Goal: Task Accomplishment & Management: Manage account settings

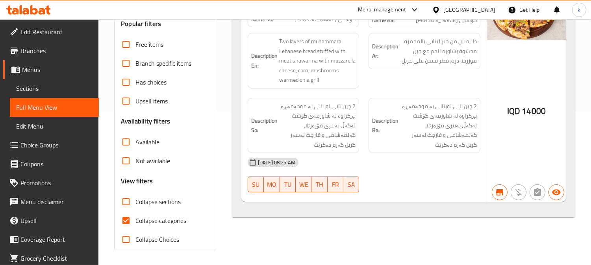
scroll to position [153, 0]
click at [46, 11] on icon at bounding box center [28, 9] width 44 height 9
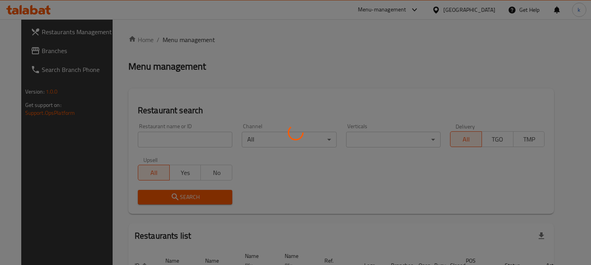
scroll to position [48, 0]
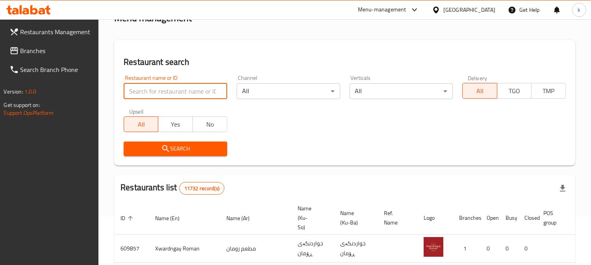
click at [175, 90] on input "search" at bounding box center [175, 91] width 103 height 16
paste input "88-adhmyia"
type input "88-adhmyia"
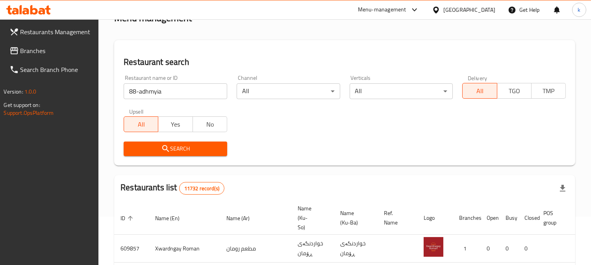
click at [166, 148] on icon "submit" at bounding box center [165, 148] width 9 height 9
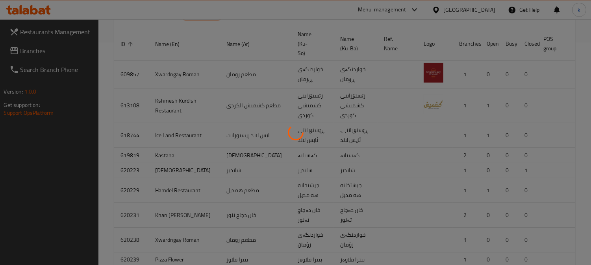
scroll to position [65, 0]
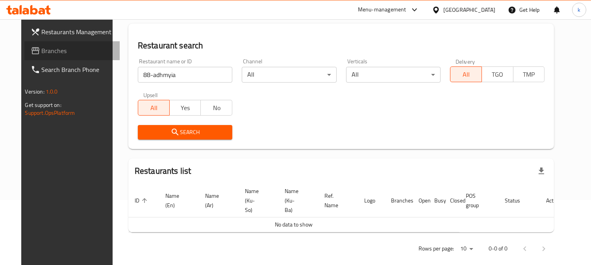
click at [42, 54] on span "Branches" at bounding box center [78, 50] width 72 height 9
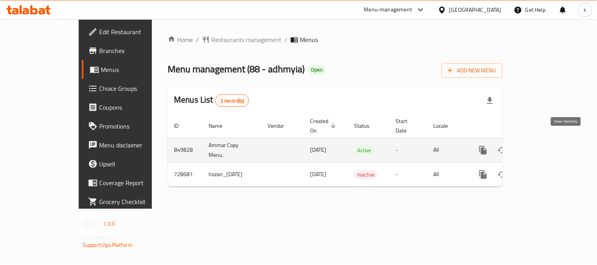
click at [549, 141] on link "enhanced table" at bounding box center [539, 150] width 19 height 19
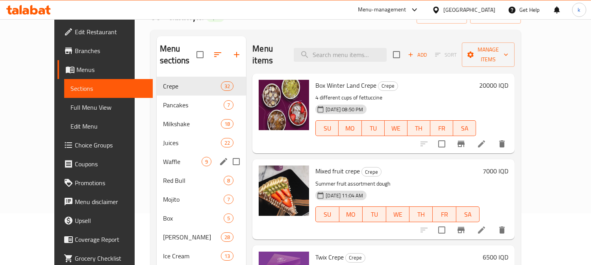
scroll to position [73, 0]
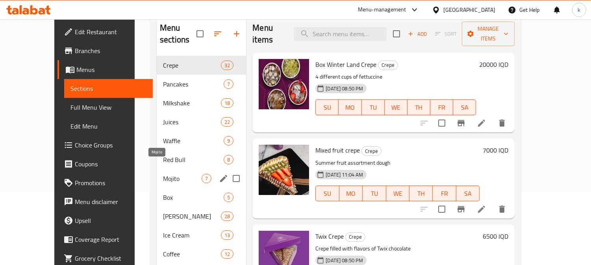
click at [163, 174] on span "Mojito" at bounding box center [182, 178] width 39 height 9
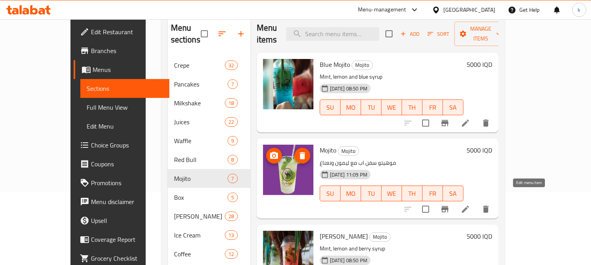
click at [470, 205] on icon at bounding box center [464, 209] width 9 height 9
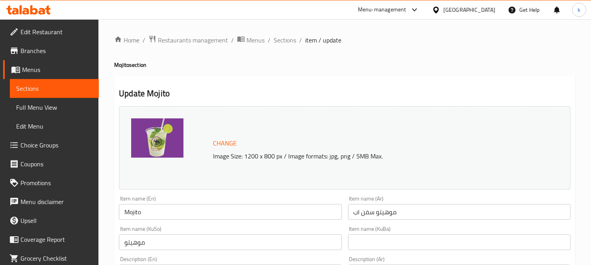
scroll to position [73, 0]
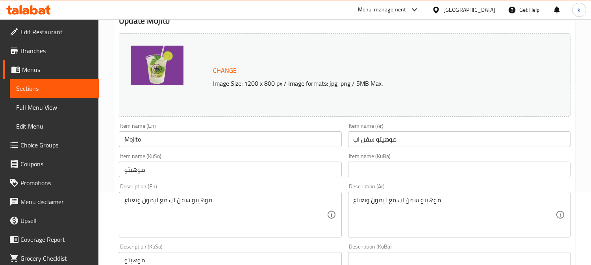
click at [412, 138] on input "موهيتو سفن اب" at bounding box center [459, 139] width 222 height 16
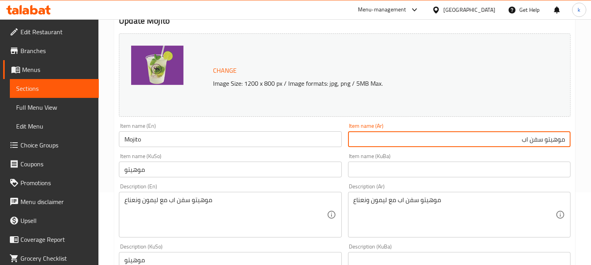
drag, startPoint x: 530, startPoint y: 140, endPoint x: 584, endPoint y: 140, distance: 53.9
click at [584, 140] on div "Home / Restaurants management / Menus / Sections / item / update Mojito section…" at bounding box center [344, 265] width 492 height 639
click at [512, 142] on input "موهيتو سفن اب" at bounding box center [459, 139] width 222 height 16
drag, startPoint x: 542, startPoint y: 139, endPoint x: 483, endPoint y: 139, distance: 58.6
click at [483, 139] on input "موهيتو سفن اب" at bounding box center [459, 139] width 222 height 16
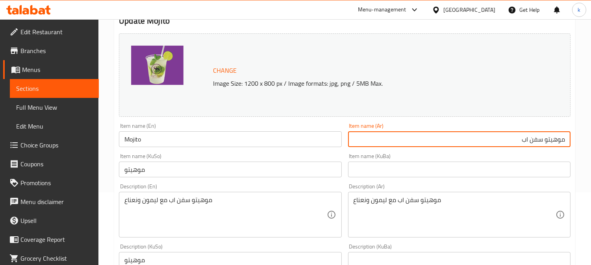
paste input "ێڤن ئاپ"
paste input "text"
type input "موهيتو سفن أب"
click at [414, 172] on input "text" at bounding box center [459, 170] width 222 height 16
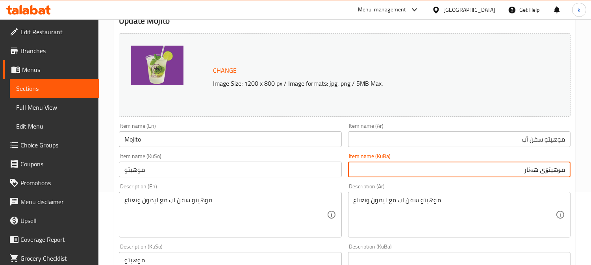
click at [536, 172] on input "مۆهیتۆی هەنار" at bounding box center [459, 170] width 222 height 16
paste input "سێڤن ئاپ"
click at [536, 167] on input "مۆهیتۆی سێڤن ئاپ" at bounding box center [459, 170] width 222 height 16
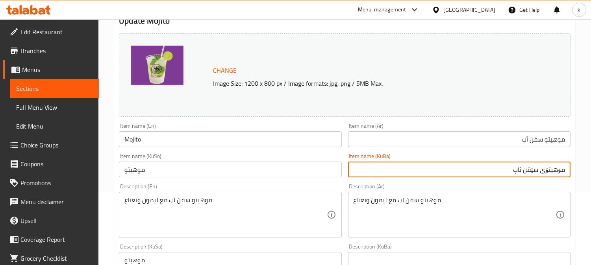
click at [536, 167] on input "مۆهیتۆی سێڤن ئاپ" at bounding box center [459, 170] width 222 height 16
type input "مۆهیتۆی سێڤن ئاپ"
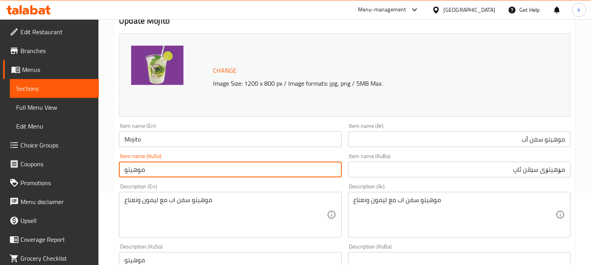
click at [136, 164] on input "موهيتو" at bounding box center [230, 170] width 222 height 16
paste input "ۆهیتۆی سێڤن ئاپ"
type input "مۆهیتۆی سێڤن ئاپ"
click at [146, 135] on input "Mojito" at bounding box center [230, 139] width 222 height 16
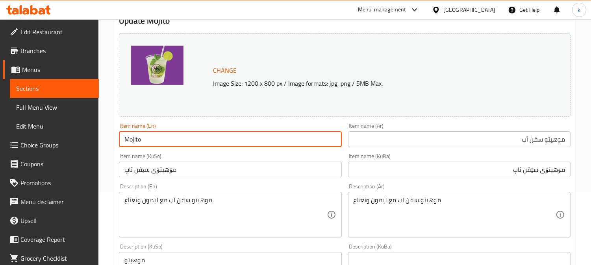
paste input "7 Up"
type input "7 Up Mojito"
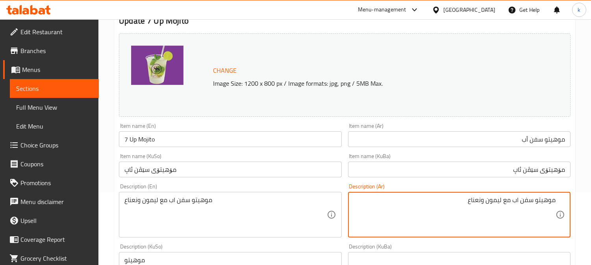
click at [524, 138] on input "موهيتو سفن أب" at bounding box center [459, 139] width 222 height 16
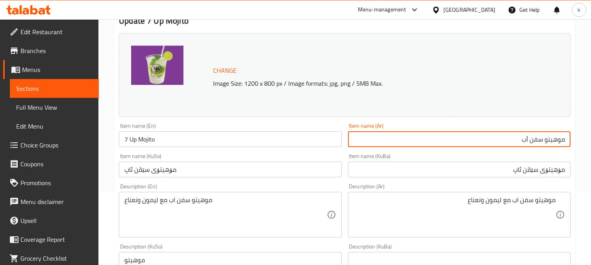
click at [524, 138] on input "موهيتو سفن أب" at bounding box center [459, 139] width 222 height 16
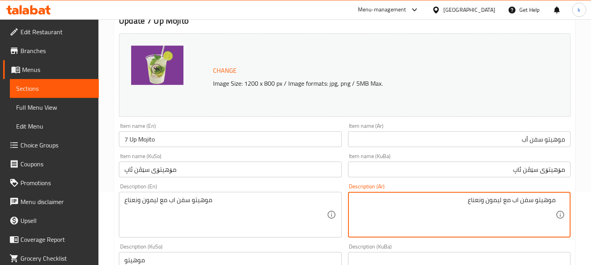
drag, startPoint x: 513, startPoint y: 200, endPoint x: 516, endPoint y: 235, distance: 35.6
click at [516, 221] on textarea "موهيتو سفن اب مع ليمون ونعناع" at bounding box center [454, 214] width 202 height 37
paste textarea
click at [496, 198] on textarea "موهيتو سفن أب مع ليمون ونعناع" at bounding box center [454, 214] width 202 height 37
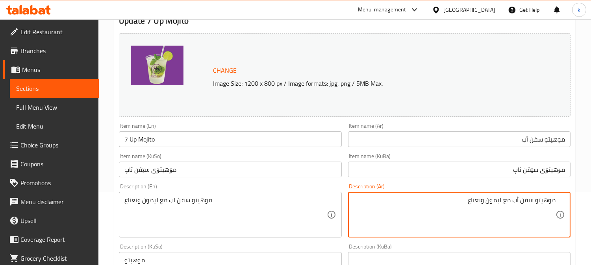
click at [496, 198] on textarea "موهيتو سفن أب مع ليمون ونعناع" at bounding box center [454, 214] width 202 height 37
type textarea "موهيتو سفن أب مع ليمون ونعناع"
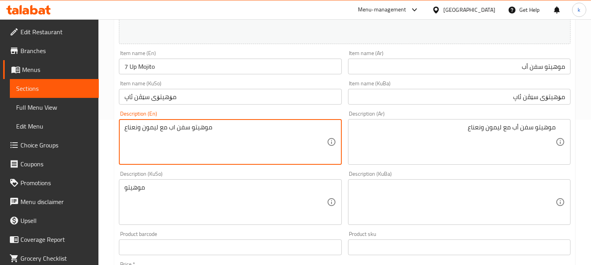
click at [146, 131] on textarea "موهيتو سفن اب مع ليمون ونعناع" at bounding box center [225, 142] width 202 height 37
paste textarea "7UP Mojito with Lemon and Mint"
type textarea "7UP Mojito with Lemon and Mint"
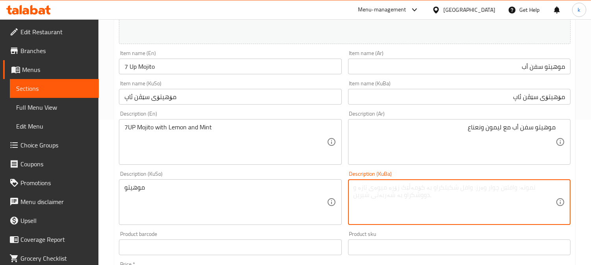
click at [469, 212] on textarea at bounding box center [454, 202] width 202 height 37
paste textarea "7UP مۆخیتۆ لەگەڵ لیمۆ و نەعنا"
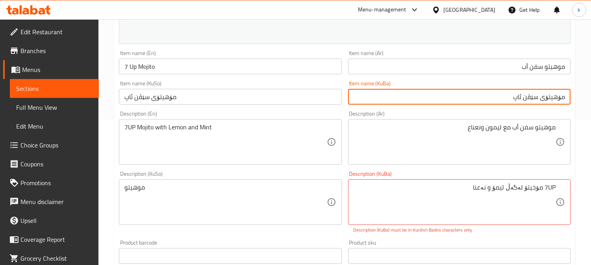
drag, startPoint x: 508, startPoint y: 97, endPoint x: 597, endPoint y: 96, distance: 88.1
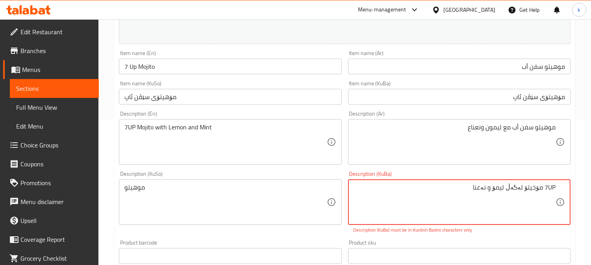
drag, startPoint x: 525, startPoint y: 188, endPoint x: 568, endPoint y: 192, distance: 43.5
paste textarea "مۆهیتۆی سێڤن ئاپ"
click at [484, 186] on textarea "مۆهیتۆی سێڤن ئاپ لەگەڵ لیمۆ و نەعنا" at bounding box center [454, 202] width 202 height 37
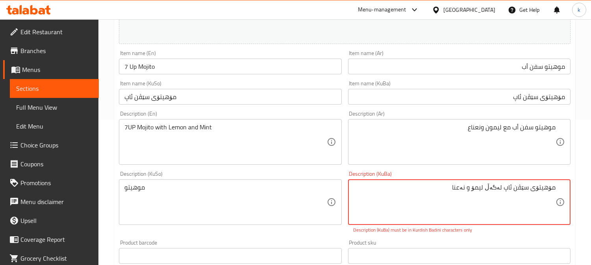
type textarea "مۆهیتۆی سێڤن ئاپ لەگەڵ لیمۆ و نەعنا"
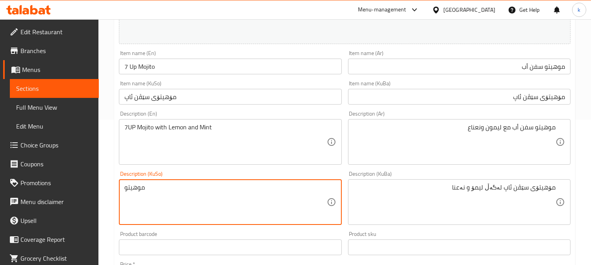
click at [202, 190] on textarea "موهيتو" at bounding box center [225, 202] width 202 height 37
paste textarea "مۆهیتۆی سێڤن ئاپ لەگەڵ لیمۆ و نەعنا"
type textarea "مۆهیتۆی سێڤن ئاپ لەگەڵ لیمۆ و نەعنا"
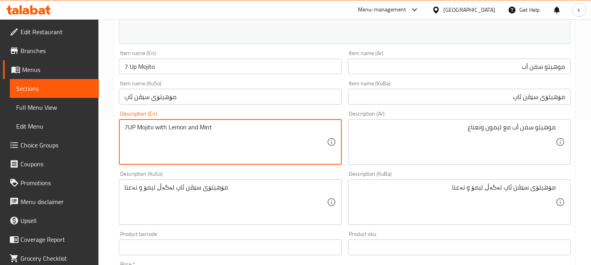
drag, startPoint x: 127, startPoint y: 125, endPoint x: 179, endPoint y: 140, distance: 53.9
type textarea "7 Up mojito with lemon and mint"
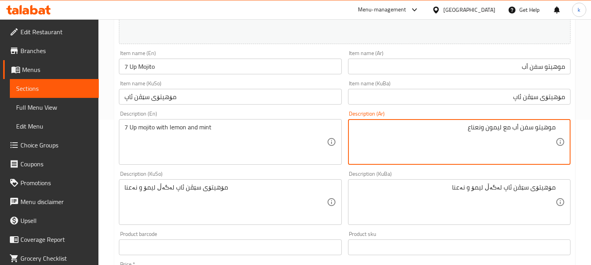
drag, startPoint x: 552, startPoint y: 127, endPoint x: 576, endPoint y: 127, distance: 24.4
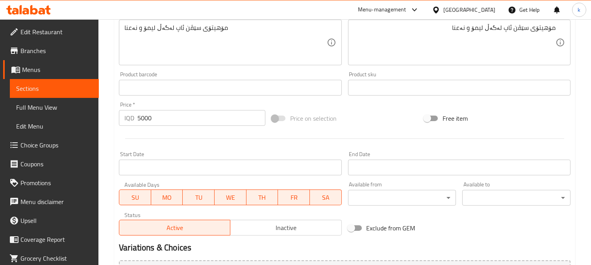
scroll to position [391, 0]
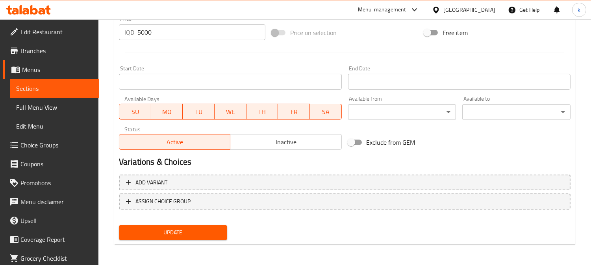
type textarea "موهيتو سفن أب مع ليمون ونعناع"
click at [219, 230] on span "Update" at bounding box center [173, 233] width 96 height 10
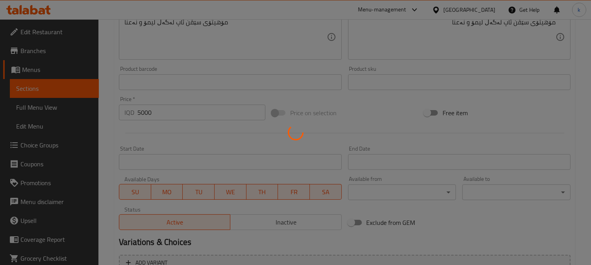
scroll to position [172, 0]
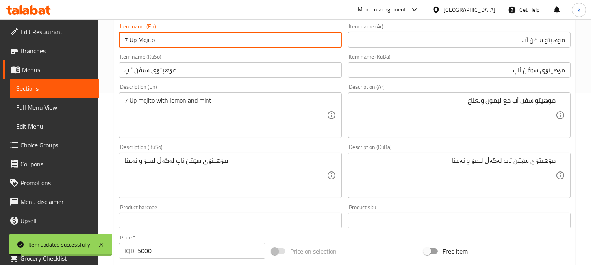
click at [162, 40] on input "7 Up Mojito" at bounding box center [230, 40] width 222 height 16
click at [53, 107] on span "Full Menu View" at bounding box center [54, 107] width 76 height 9
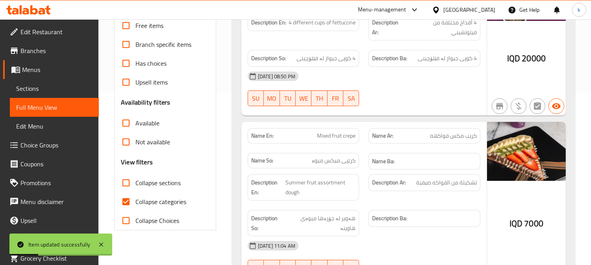
scroll to position [100, 0]
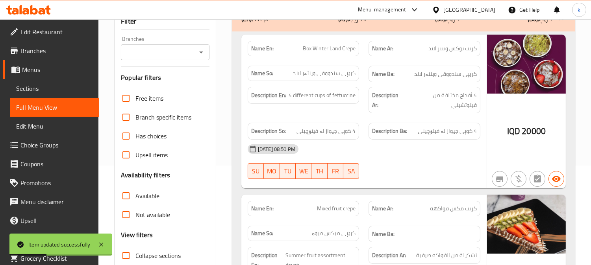
click at [150, 50] on input "Branches" at bounding box center [158, 52] width 71 height 11
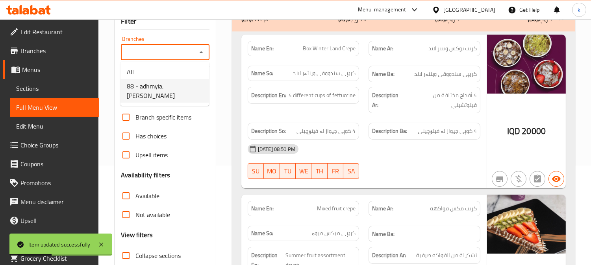
click at [150, 85] on span "88 - adhmyia, Al Aathameya" at bounding box center [165, 90] width 76 height 19
type input "88 - adhmyia, Al Aathameya"
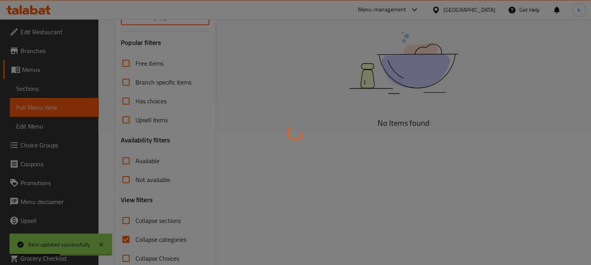
scroll to position [153, 0]
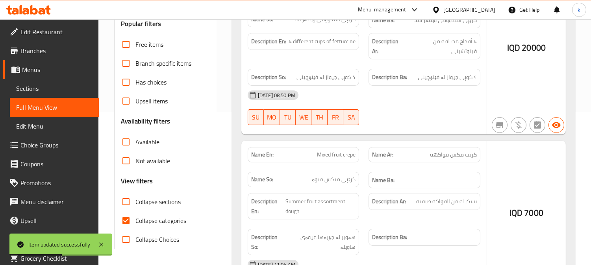
click at [127, 218] on div at bounding box center [295, 132] width 591 height 265
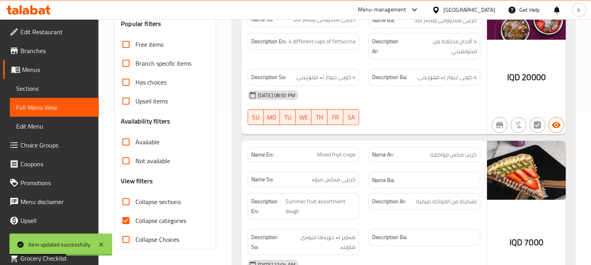
scroll to position [0, 0]
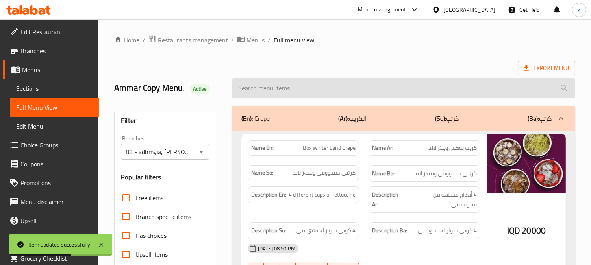
click at [302, 83] on input "search" at bounding box center [403, 88] width 343 height 20
paste input "7 Up Mojito"
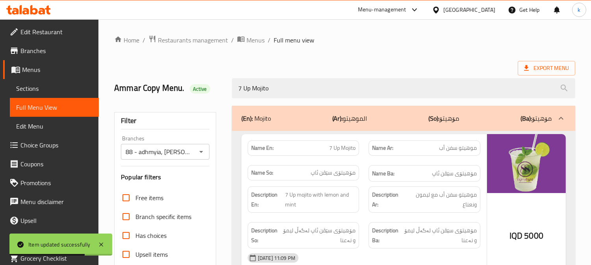
scroll to position [73, 0]
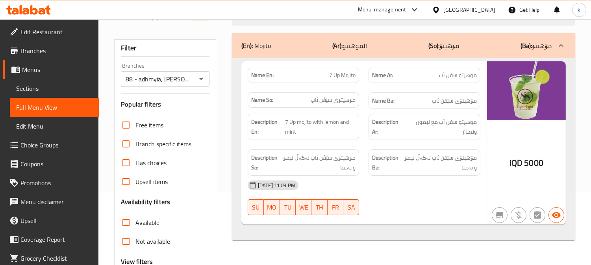
type input "7 Up Mojito"
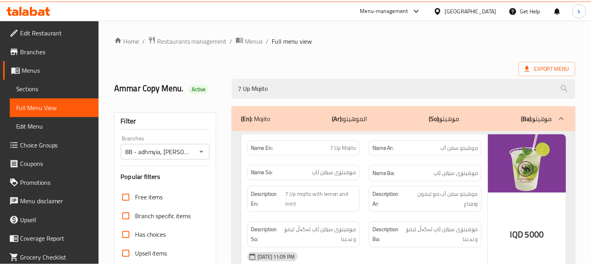
scroll to position [153, 0]
